Goal: Task Accomplishment & Management: Use online tool/utility

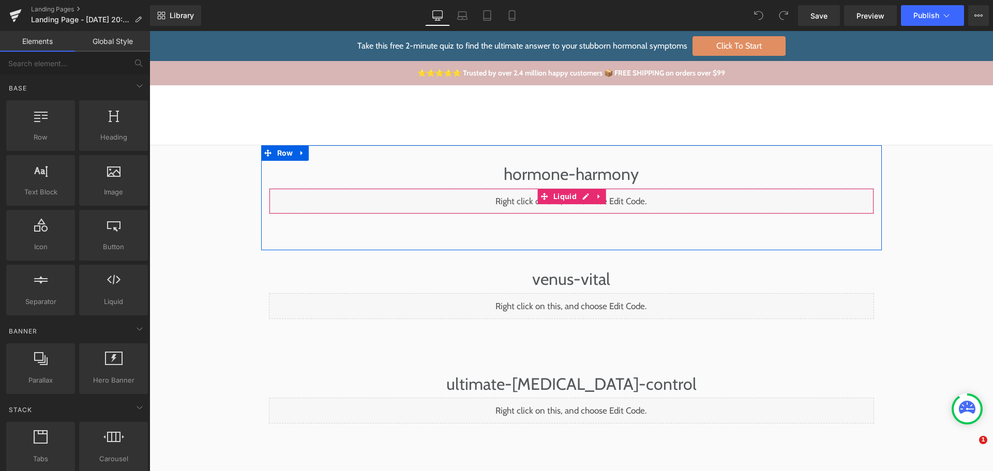
click at [580, 198] on div "Liquid" at bounding box center [571, 201] width 605 height 26
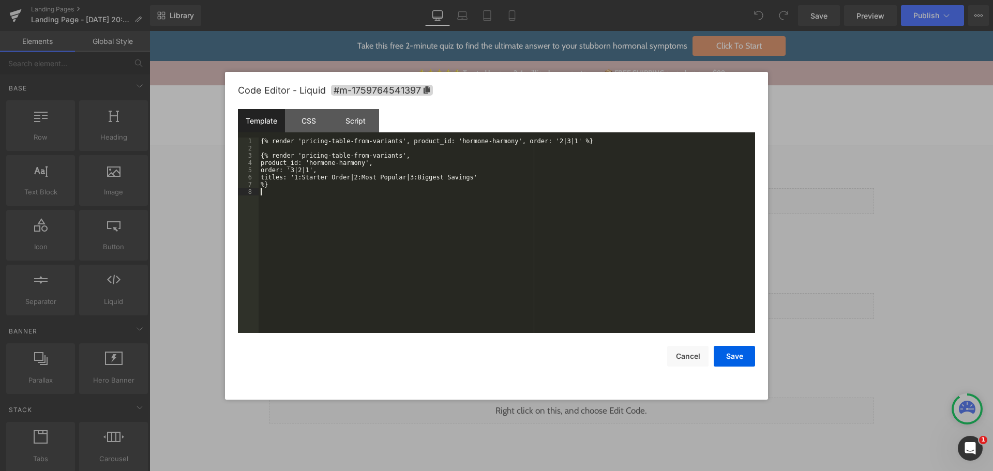
click at [561, 202] on div "{% render 'pricing-table-from-variants', product_id: 'hormone-harmony', order: …" at bounding box center [507, 243] width 497 height 210
click at [690, 359] on button "Cancel" at bounding box center [687, 356] width 41 height 21
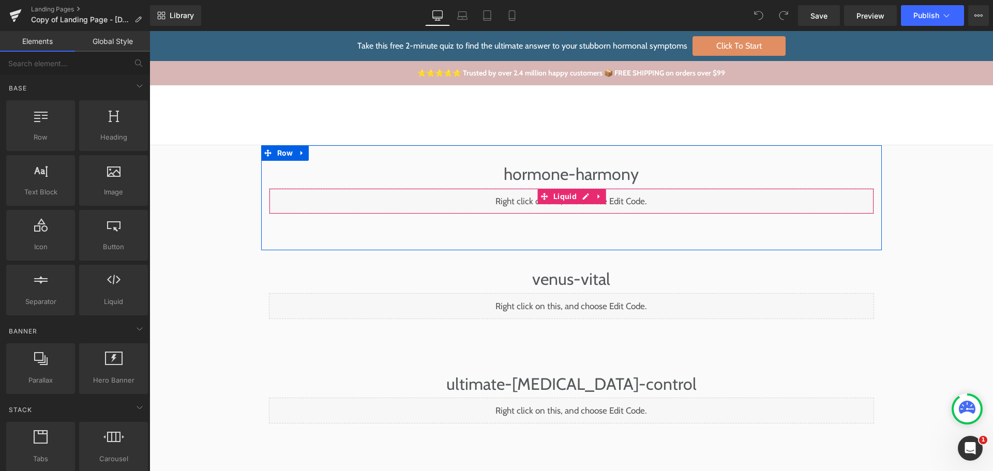
click at [575, 199] on div "Liquid" at bounding box center [571, 201] width 605 height 26
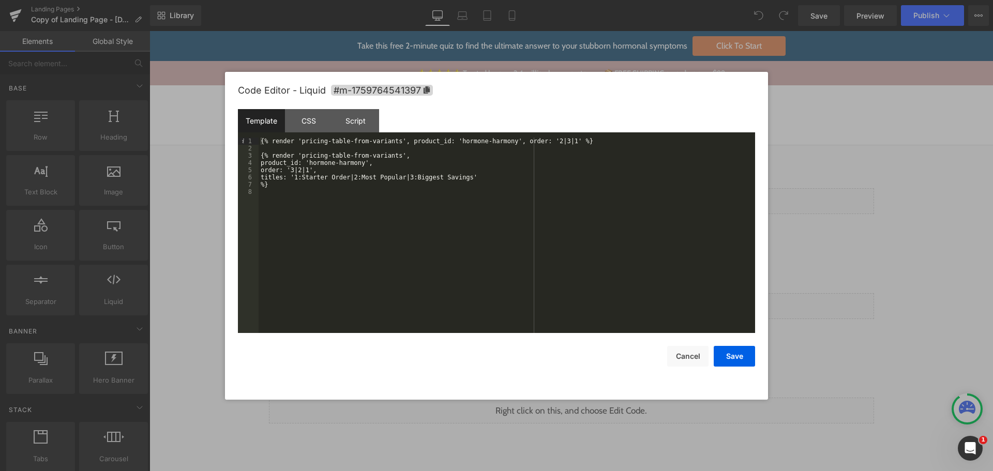
click at [300, 142] on div "{% render 'pricing-table-from-variants', product_id: 'hormone-harmony', order: …" at bounding box center [507, 243] width 497 height 210
click at [299, 141] on div "{% render 'pricing-table-from-variants', product_id: 'hormone-harmony', order: …" at bounding box center [507, 243] width 497 height 210
click at [391, 142] on div "{% render 'pricing-table-from-variants', product_id: 'hormone-harmony', order: …" at bounding box center [507, 243] width 497 height 210
click at [389, 155] on div "{% render 'pricing-table-from-variants-updated', product_id: 'hormone-harmony',…" at bounding box center [507, 243] width 497 height 210
click at [299, 155] on div "{% render 'pricing-table-from-variants-updated', product_id: 'hormone-harmony',…" at bounding box center [507, 243] width 497 height 210
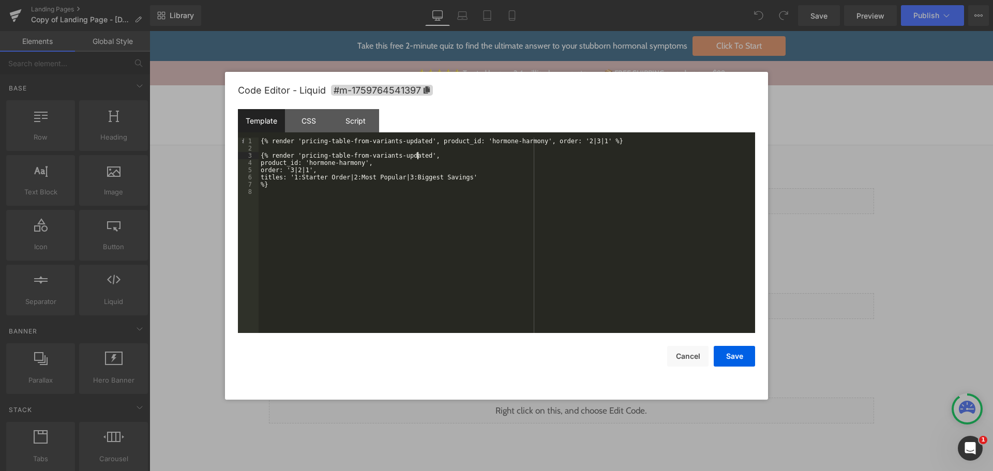
click at [415, 206] on div "{% render 'pricing-table-from-variants-updated', product_id: 'hormone-harmony',…" at bounding box center [507, 243] width 497 height 210
drag, startPoint x: 727, startPoint y: 353, endPoint x: 734, endPoint y: 343, distance: 12.3
click at [727, 353] on button "Save" at bounding box center [734, 356] width 41 height 21
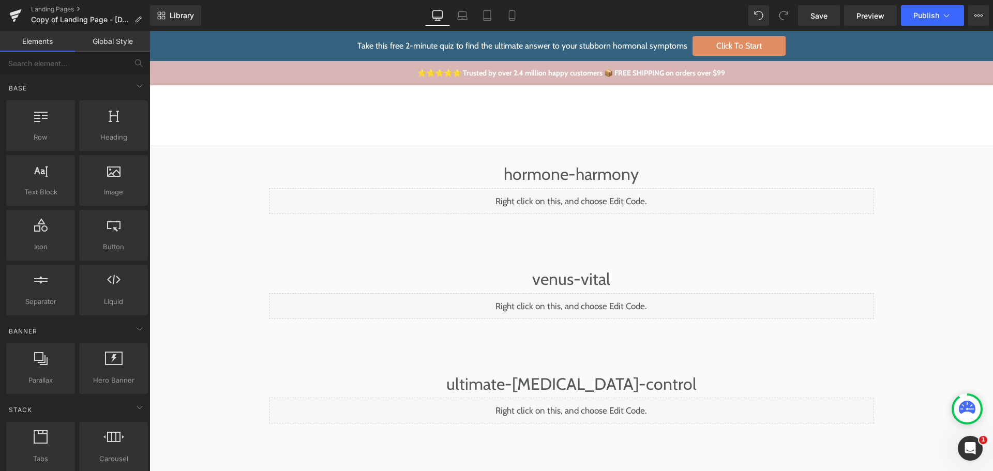
click at [824, 5] on div "Library Desktop Desktop Laptop Tablet Mobile Save Preview Publish Scheduled Vie…" at bounding box center [571, 15] width 843 height 31
click at [827, 17] on span "Save" at bounding box center [819, 15] width 17 height 11
